Goal: Task Accomplishment & Management: Use online tool/utility

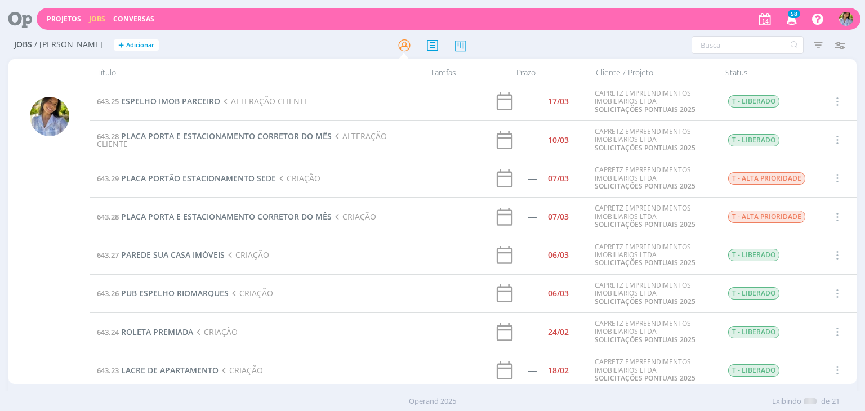
scroll to position [471, 0]
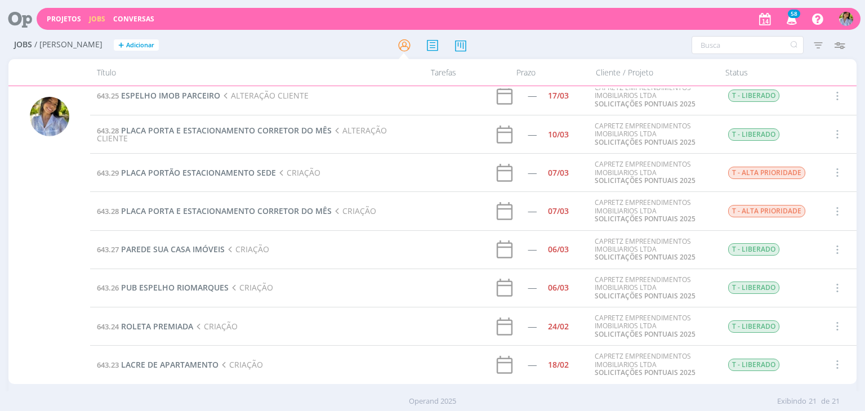
click at [790, 20] on icon "button" at bounding box center [792, 18] width 20 height 19
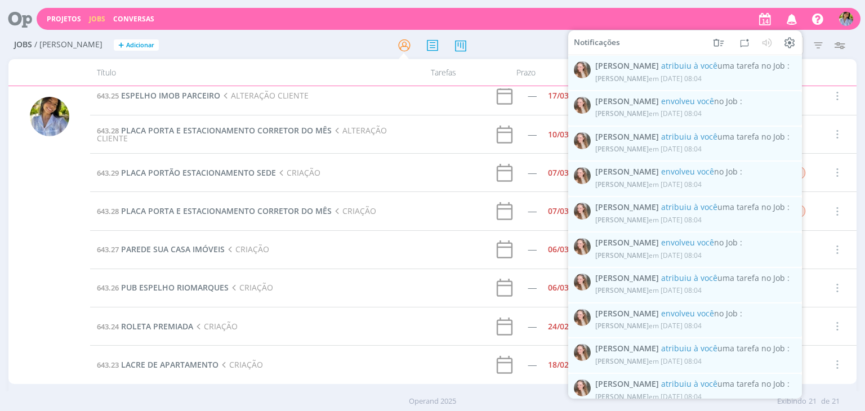
click at [791, 21] on icon "button" at bounding box center [792, 18] width 20 height 19
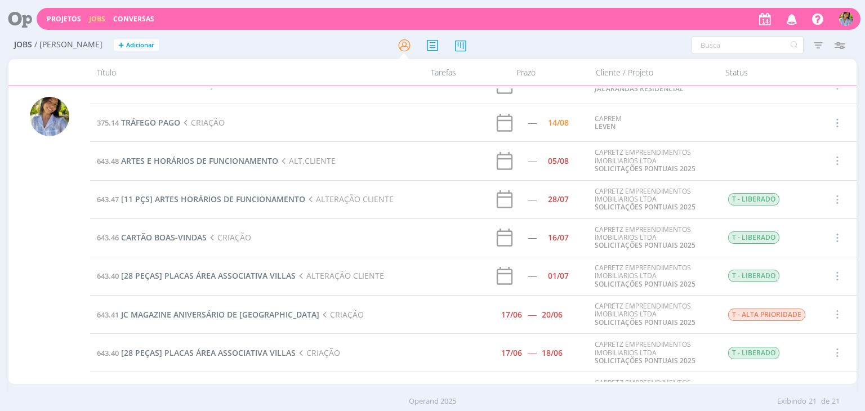
scroll to position [0, 0]
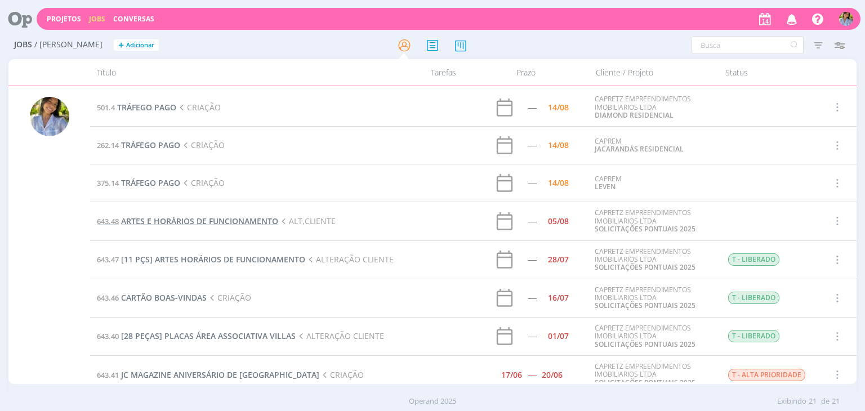
click at [241, 220] on span "ARTES E HORÁRIOS DE FUNCIONAMENTO" at bounding box center [199, 221] width 157 height 11
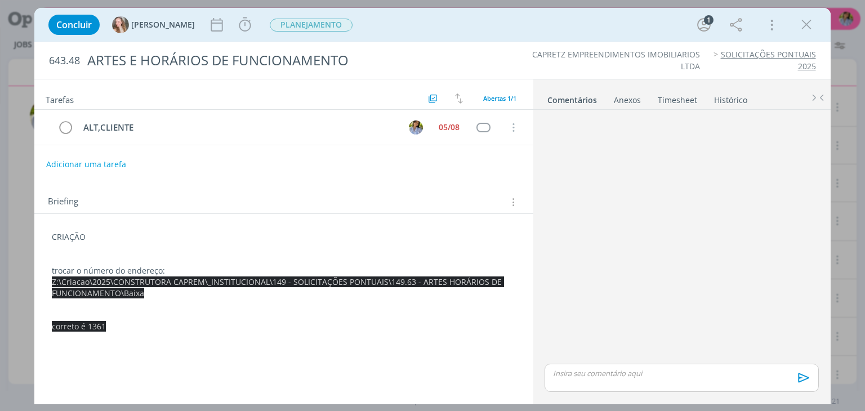
click at [802, 28] on icon "dialog" at bounding box center [806, 24] width 17 height 17
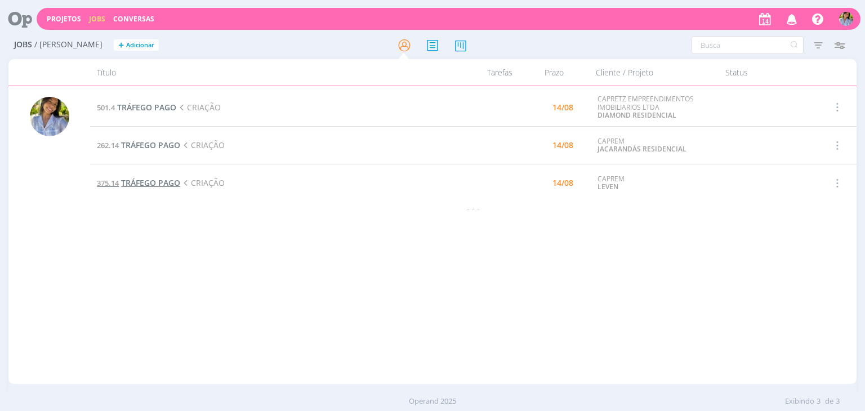
click at [152, 185] on span "TRÁFEGO PAGO" at bounding box center [150, 182] width 59 height 11
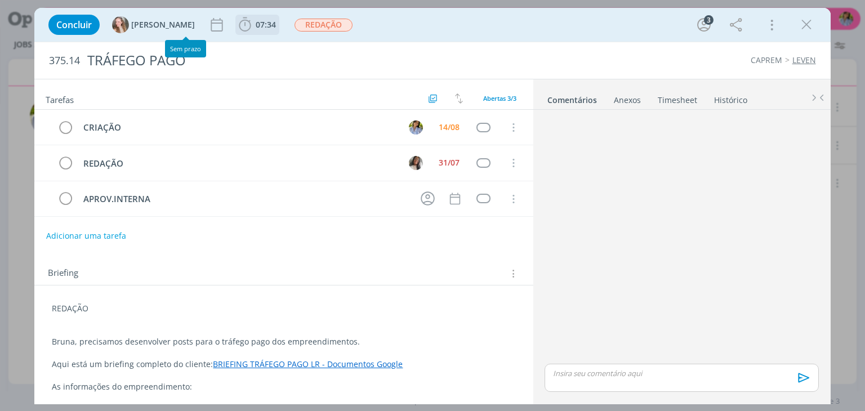
click at [239, 24] on icon "dialog" at bounding box center [245, 24] width 12 height 14
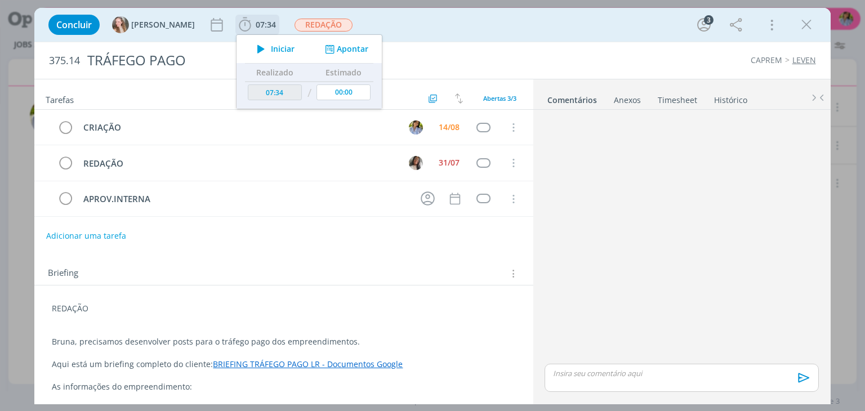
click at [251, 48] on icon "dialog" at bounding box center [261, 49] width 20 height 15
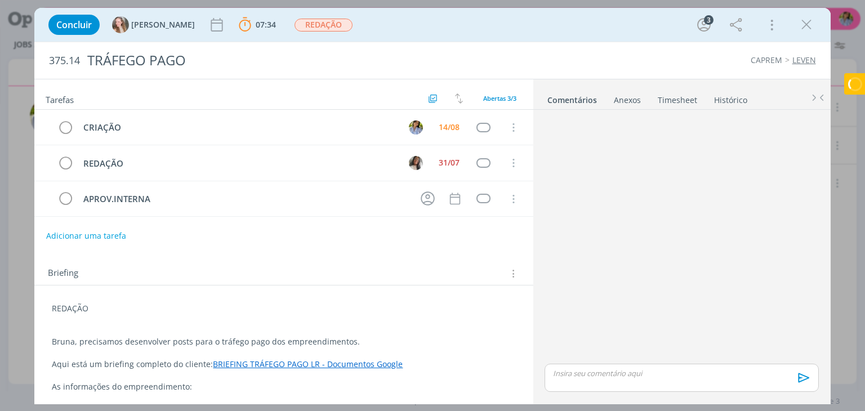
drag, startPoint x: 805, startPoint y: 28, endPoint x: 516, endPoint y: 9, distance: 289.9
click at [804, 28] on icon "dialog" at bounding box center [806, 24] width 17 height 17
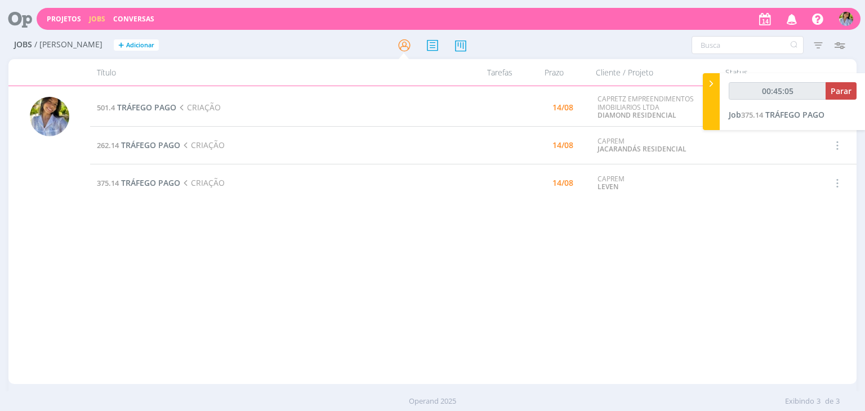
type input "00:46:05"
